Goal: Task Accomplishment & Management: Manage account settings

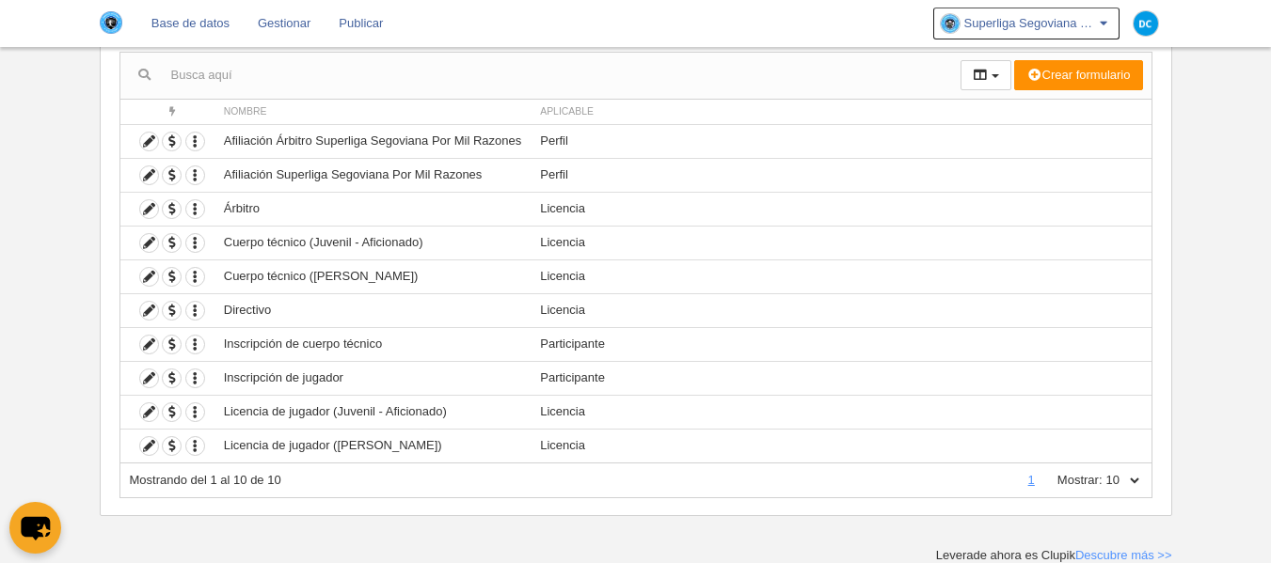
scroll to position [187, 0]
click at [150, 373] on icon at bounding box center [149, 378] width 18 height 18
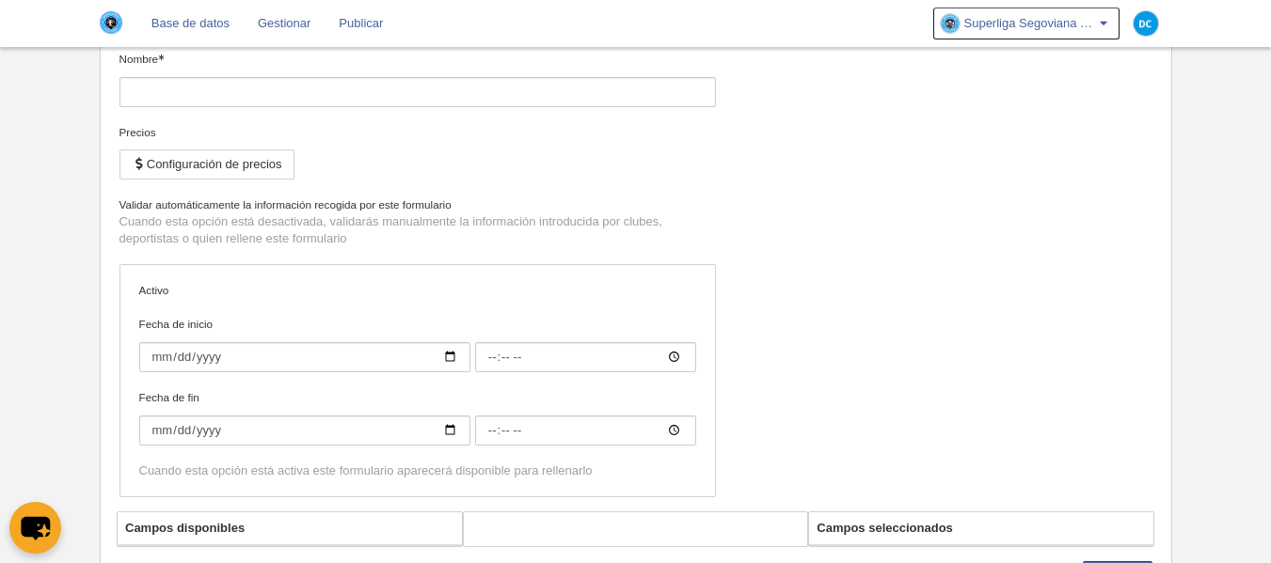
type input "Inscripción de jugador"
checkbox input "true"
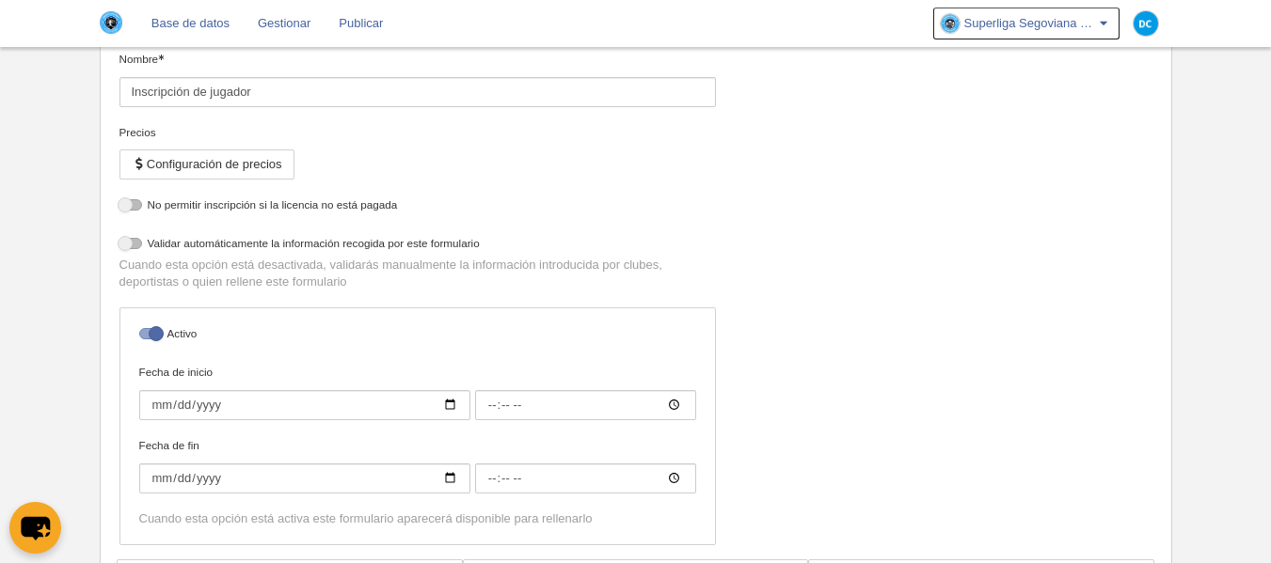
select select "selected"
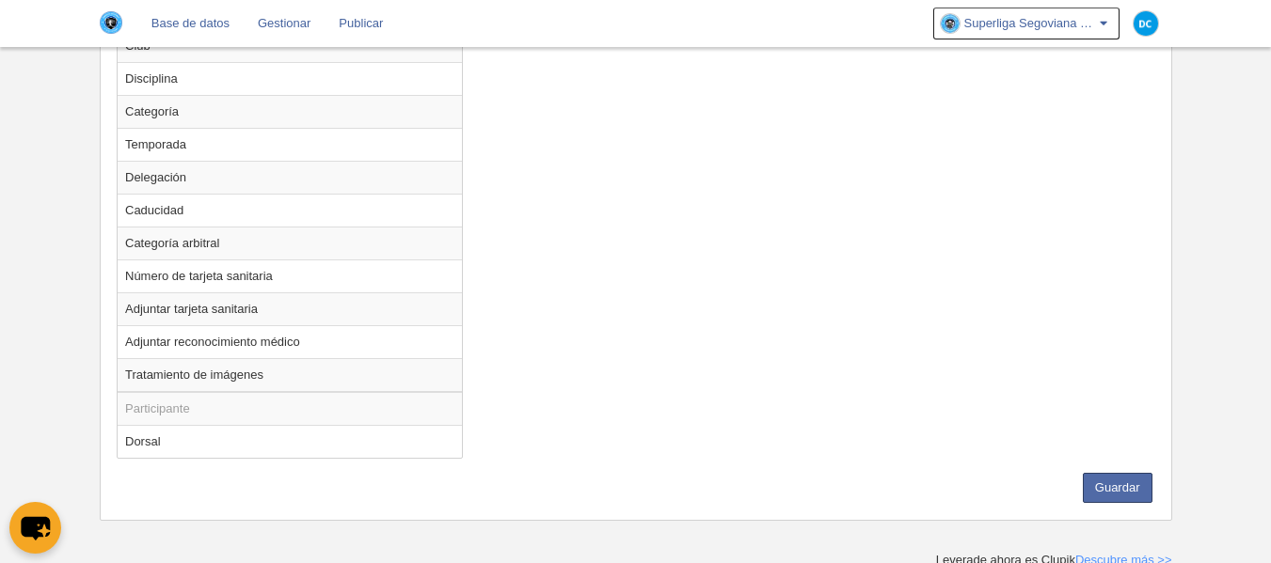
scroll to position [1622, 0]
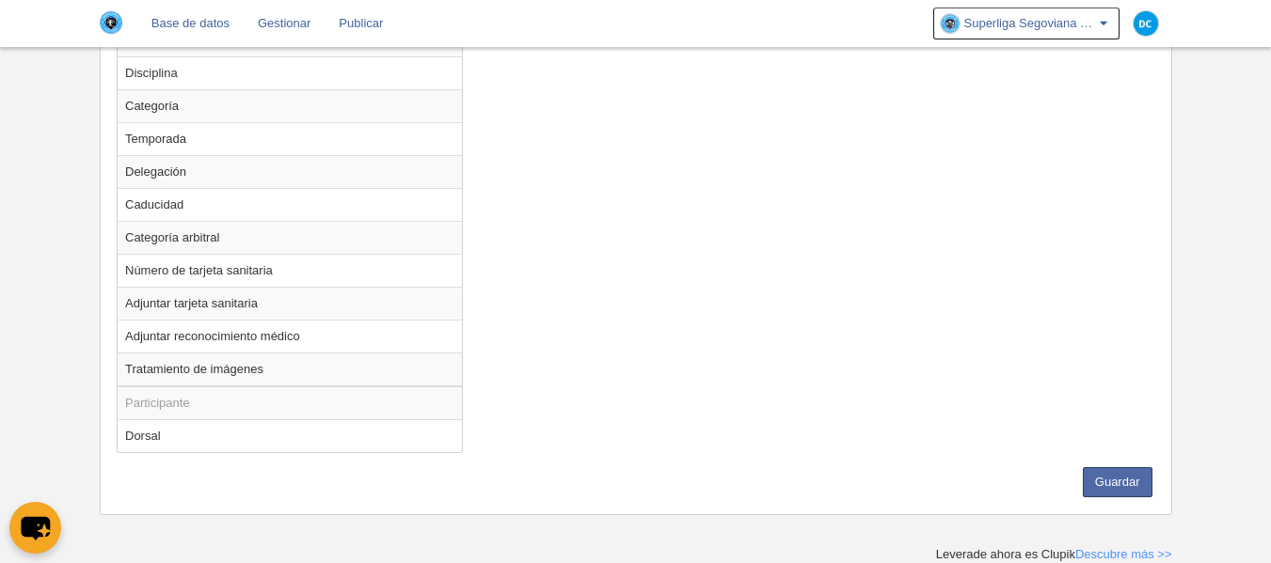
click at [208, 440] on td "Dorsal" at bounding box center [290, 436] width 344 height 33
radio input "true"
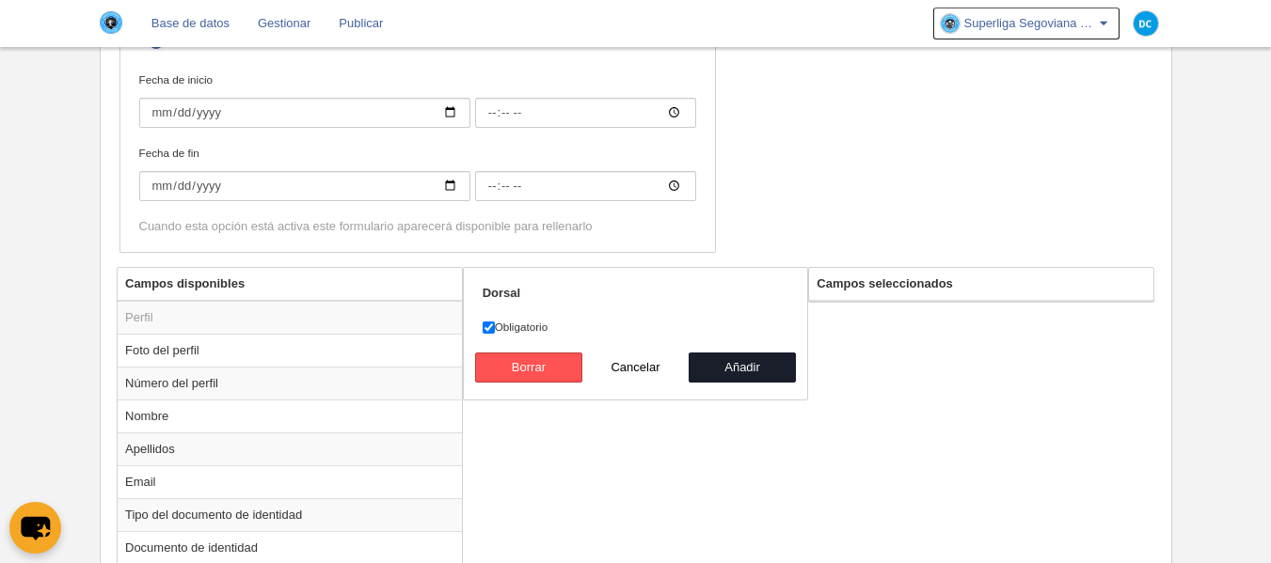
scroll to position [493, 0]
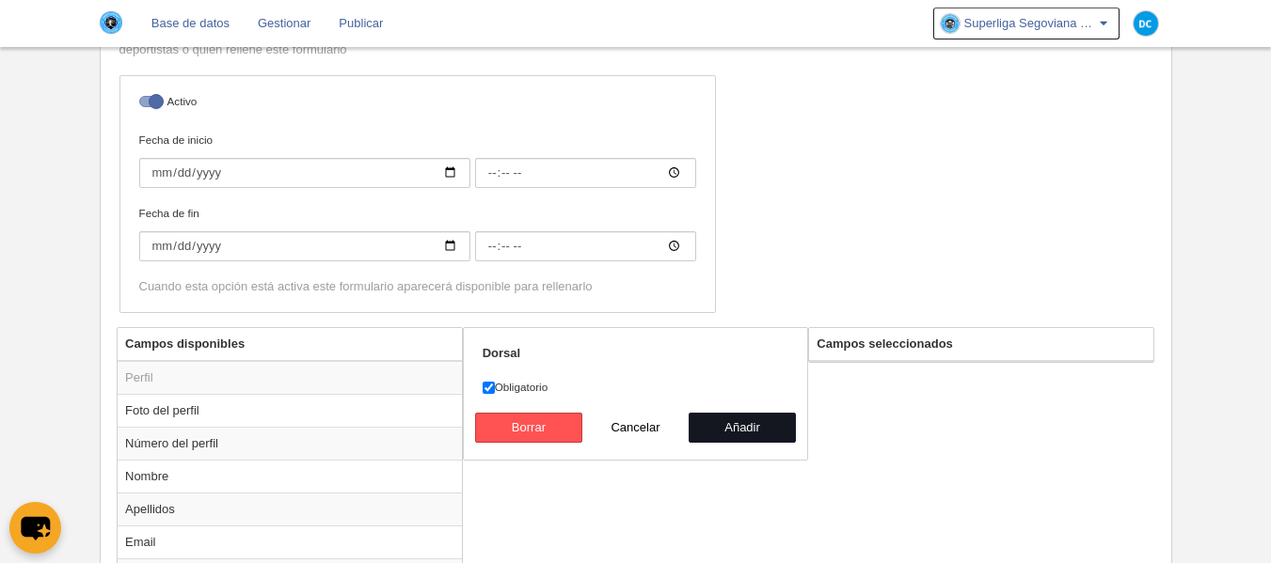
click at [763, 429] on button "Añadir" at bounding box center [742, 428] width 107 height 30
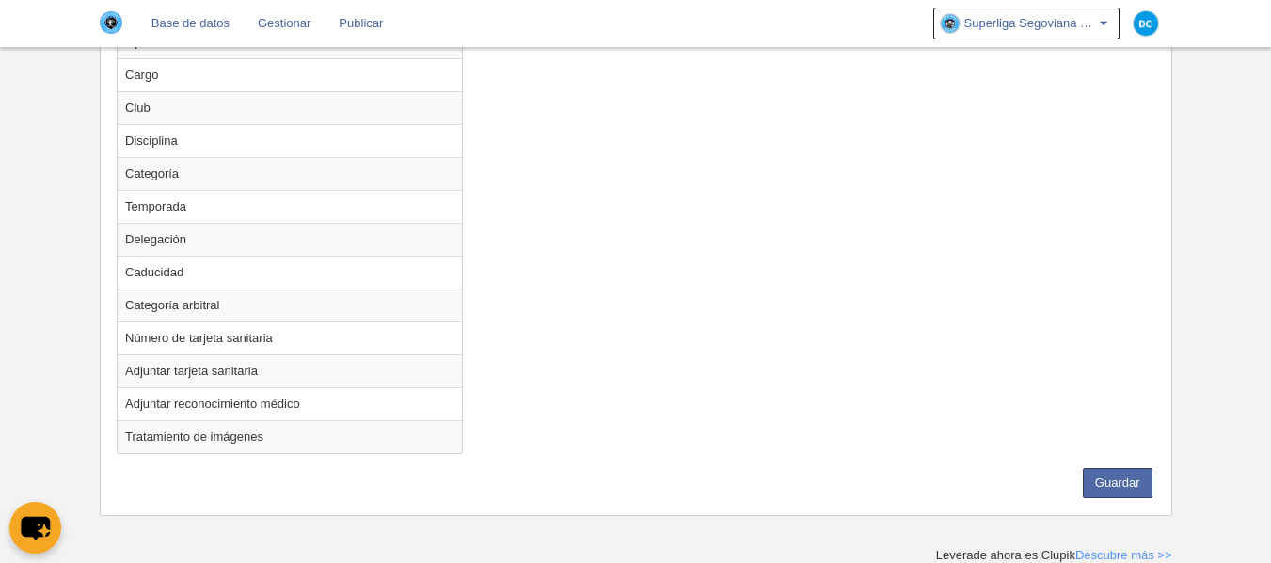
scroll to position [1555, 0]
click at [1108, 469] on button "Guardar" at bounding box center [1118, 483] width 70 height 30
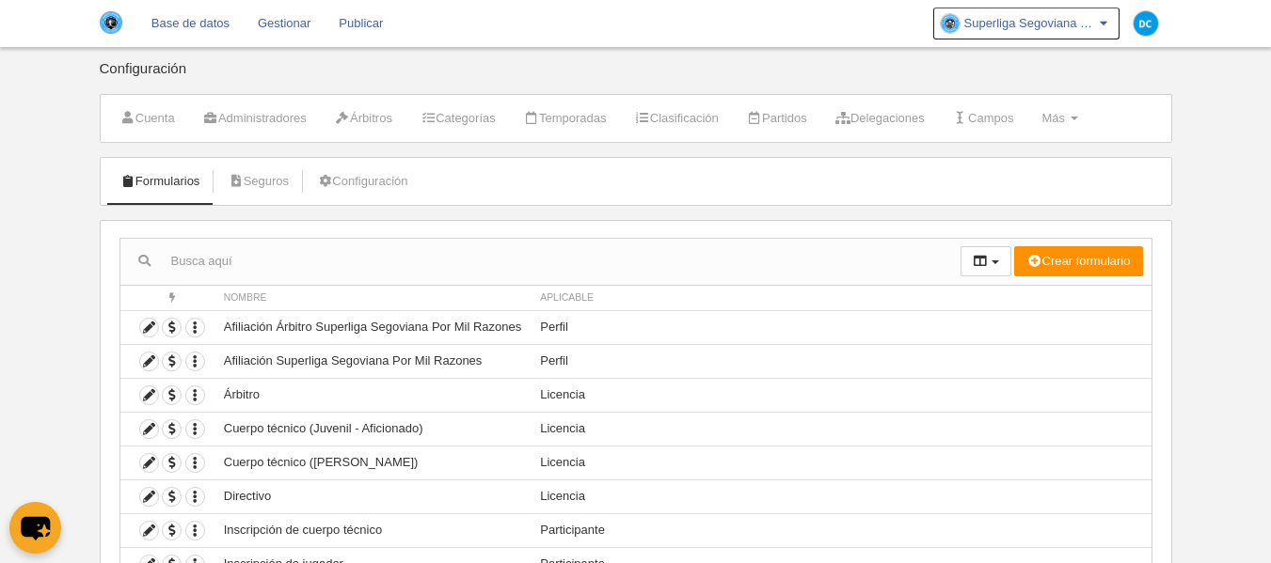
click at [36, 353] on body "Base de datos Gestionar Publicar Superliga Segoviana Por Mil Razones Ajustes ge…" at bounding box center [635, 281] width 1271 height 563
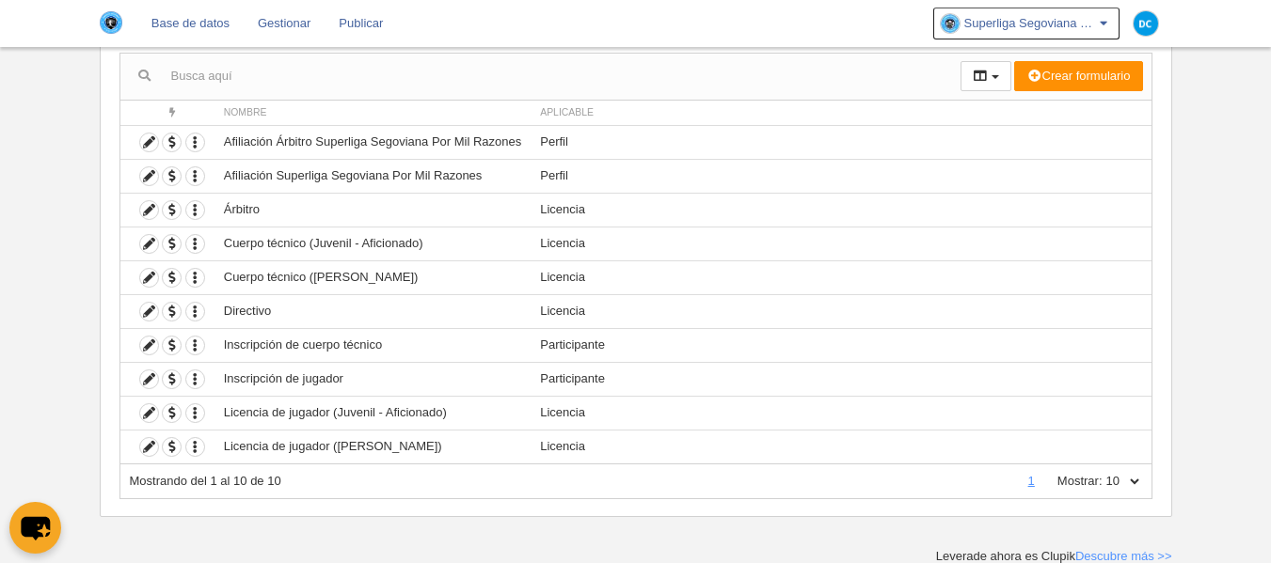
scroll to position [187, 0]
click at [143, 379] on icon at bounding box center [149, 378] width 18 height 18
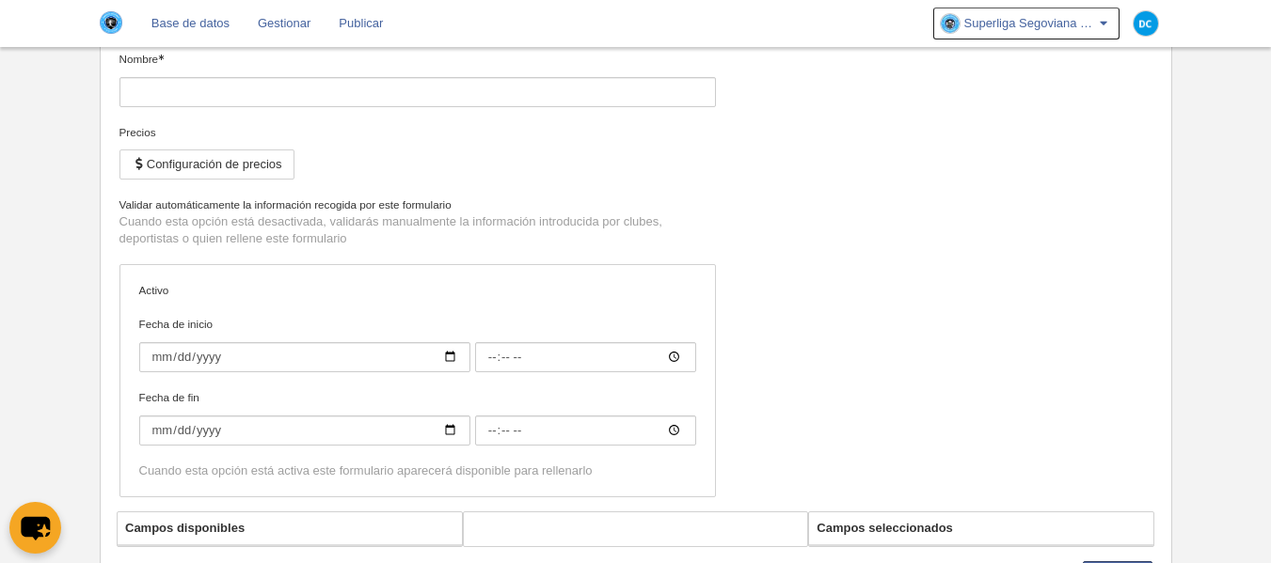
type input "Inscripción de jugador"
checkbox input "true"
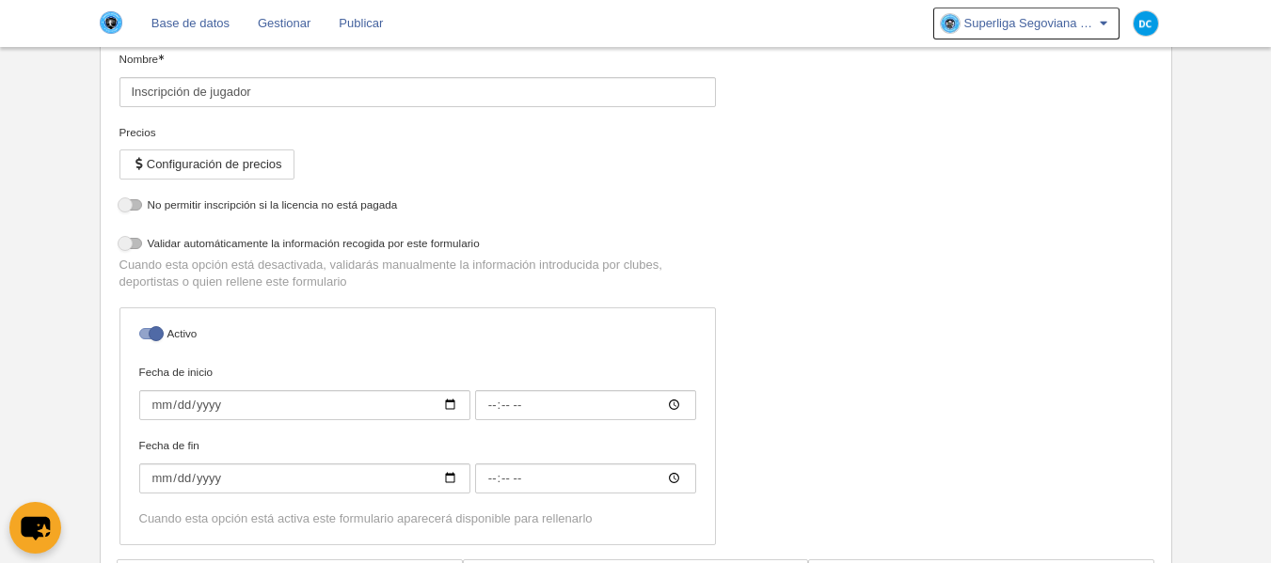
select select "selected"
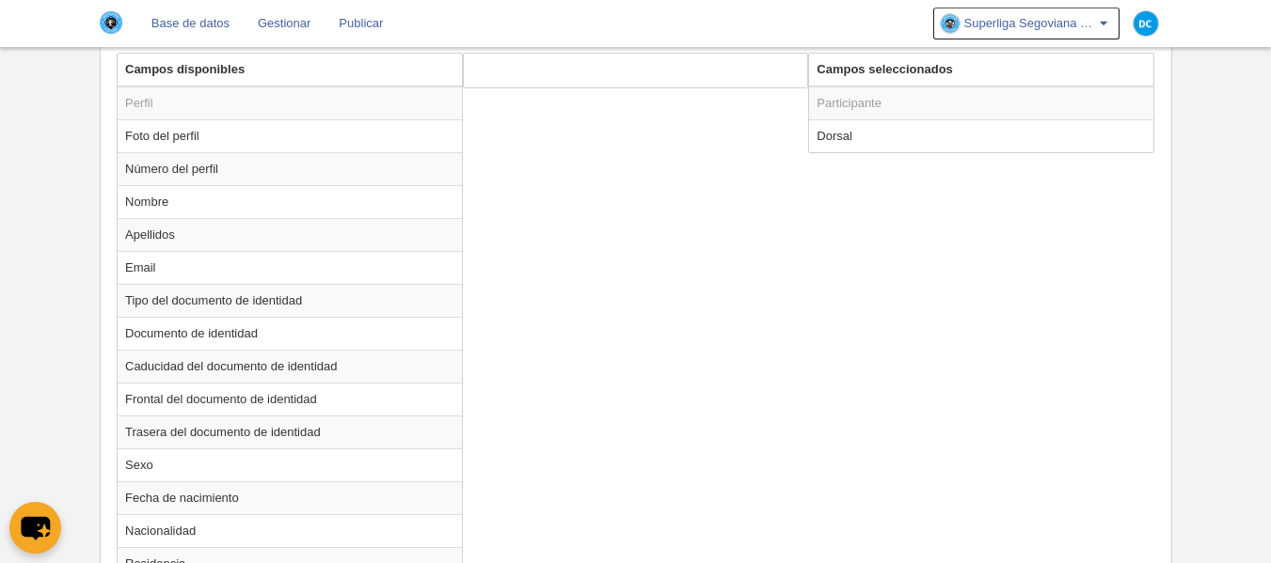
scroll to position [551, 0]
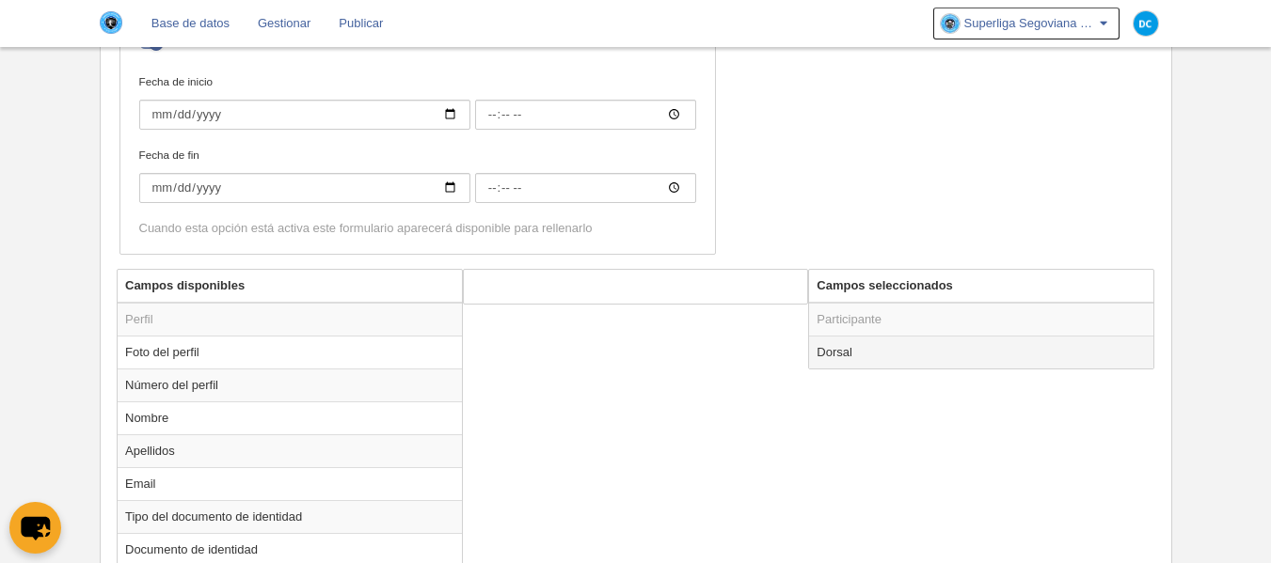
click at [864, 351] on td "Dorsal" at bounding box center [981, 352] width 344 height 33
radio input "true"
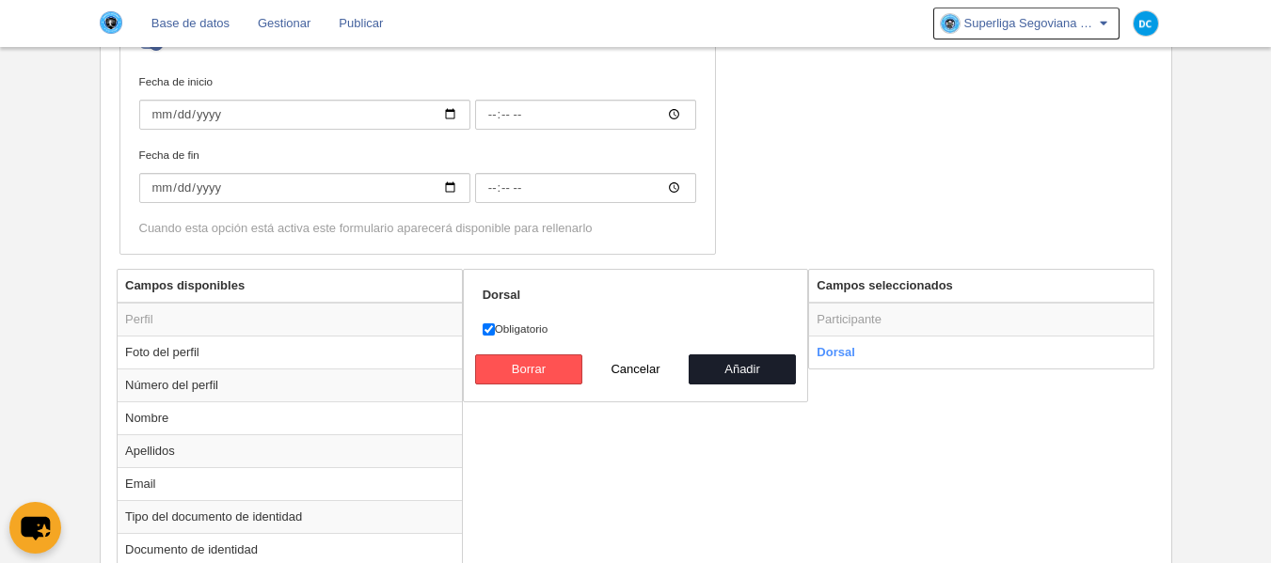
click at [547, 322] on label "Obligatorio" at bounding box center [636, 329] width 307 height 17
click at [495, 324] on input "Obligatorio" at bounding box center [489, 330] width 12 height 12
checkbox input "false"
click at [717, 361] on button "Añadir" at bounding box center [742, 370] width 107 height 30
radio input "false"
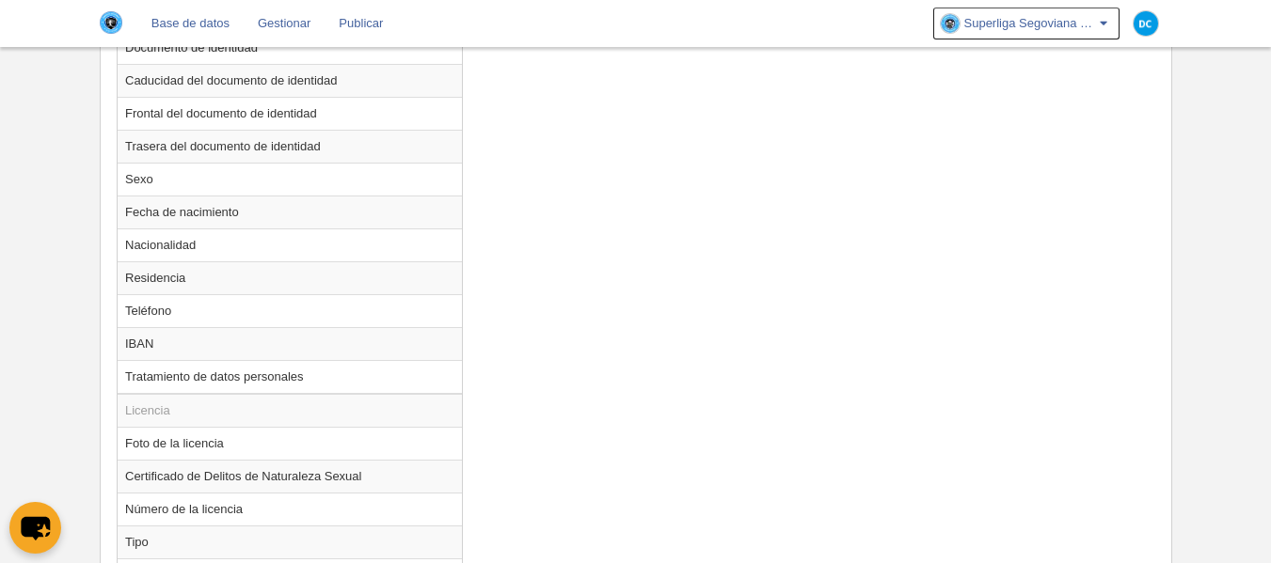
scroll to position [1555, 0]
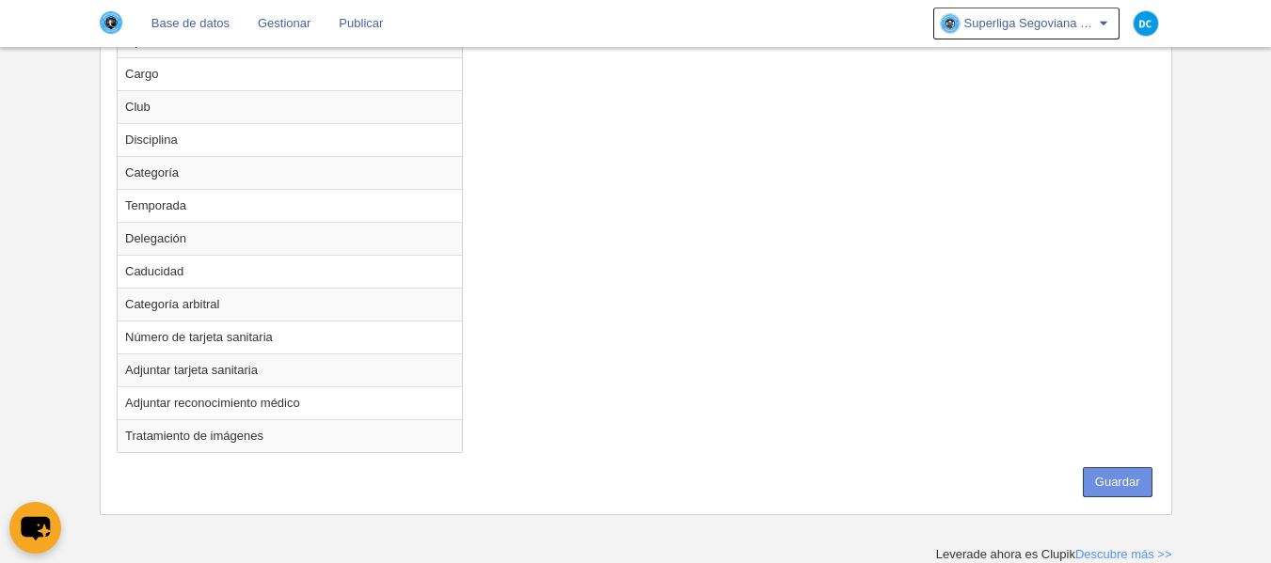
click at [1113, 473] on button "Guardar" at bounding box center [1118, 483] width 70 height 30
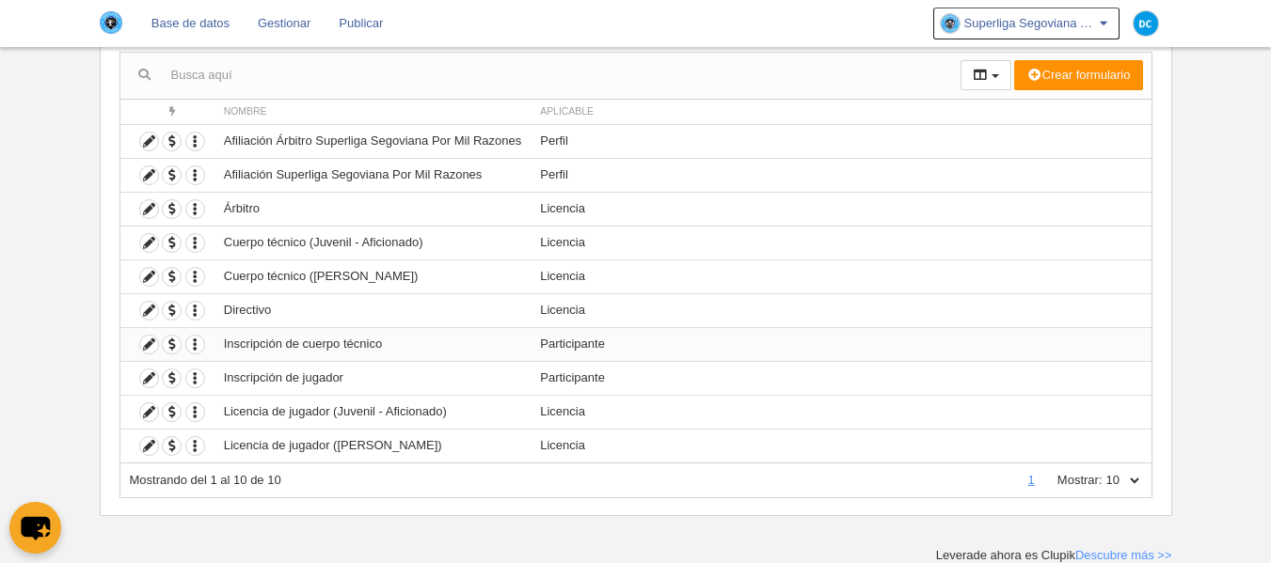
scroll to position [187, 0]
click at [1135, 473] on select "10 25 50 100 500" at bounding box center [1122, 479] width 40 height 17
select select "500"
click at [1102, 471] on select "10 25 50 100 500" at bounding box center [1122, 479] width 40 height 17
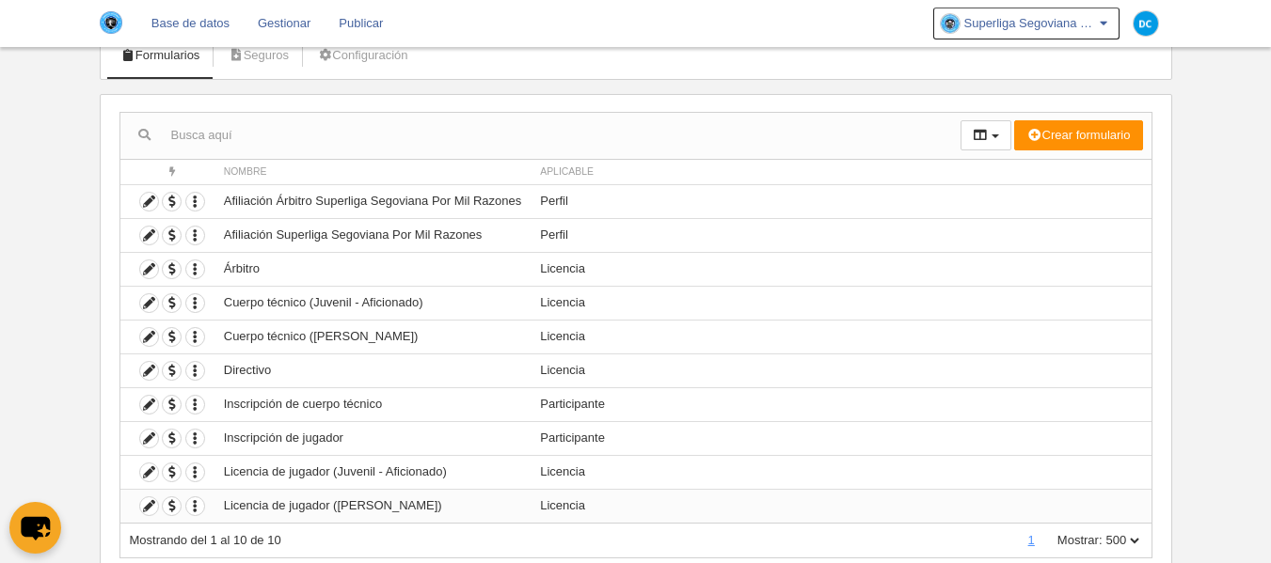
scroll to position [0, 0]
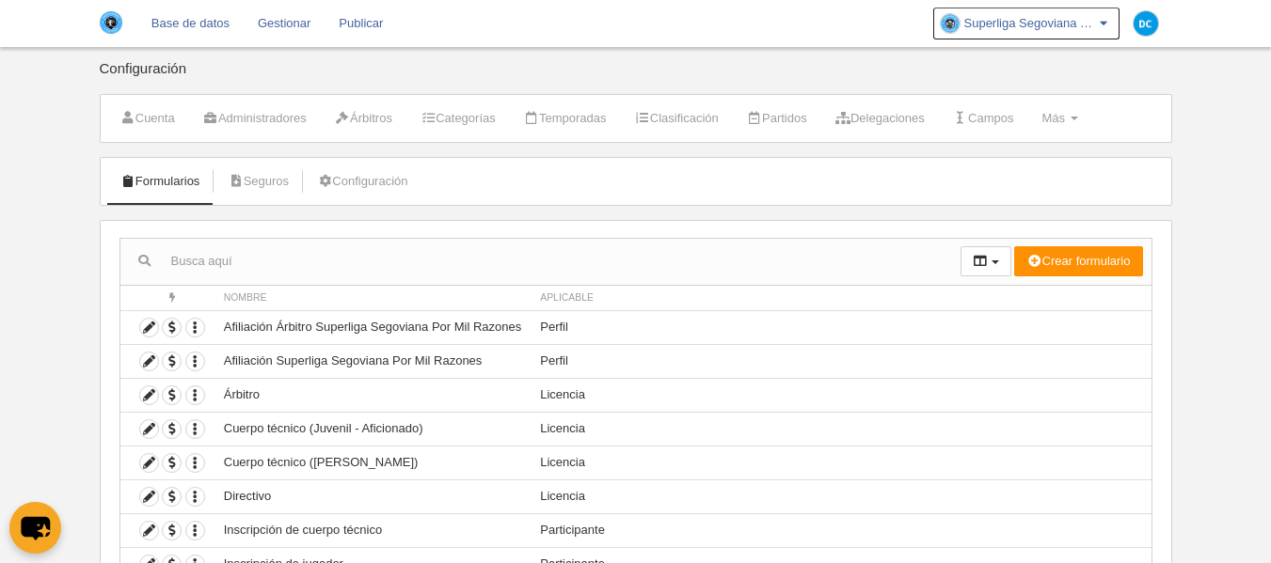
click at [1078, 40] on li "Superliga Segoviana Por Mil Razones Ajustes generales Ir a mi dominio" at bounding box center [1026, 23] width 186 height 47
click at [1078, 32] on link "Superliga Segoviana Por Mil Razones" at bounding box center [1026, 24] width 186 height 32
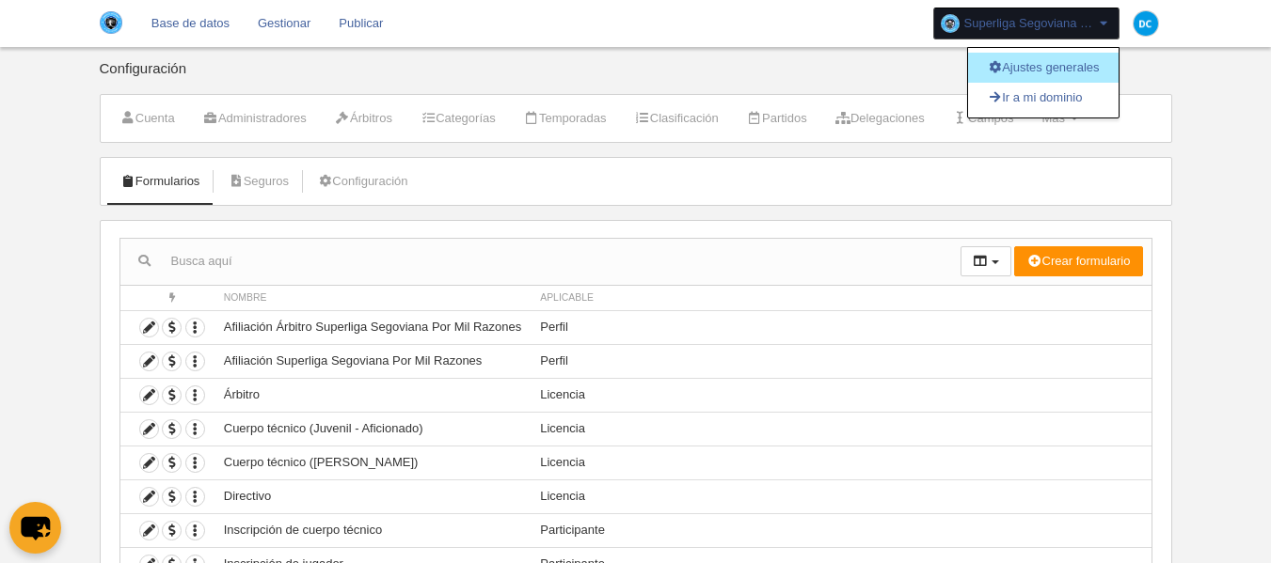
click at [1025, 75] on link "Ajustes generales" at bounding box center [1043, 68] width 151 height 30
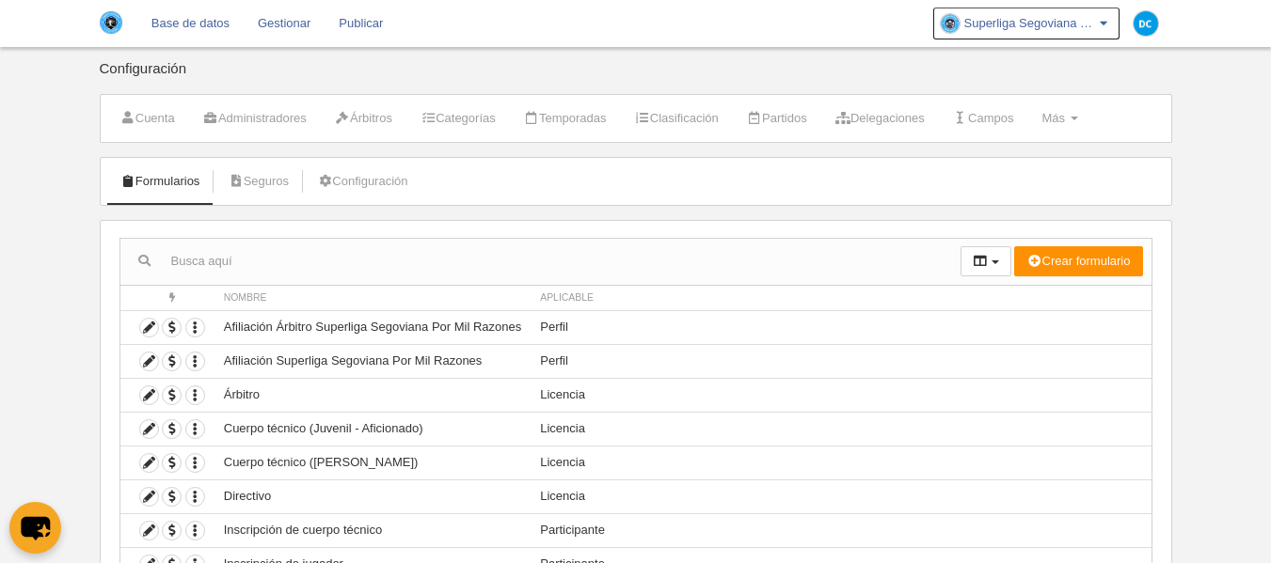
click at [1025, 75] on div "Configuración" at bounding box center [636, 77] width 1072 height 33
